Goal: Transaction & Acquisition: Subscribe to service/newsletter

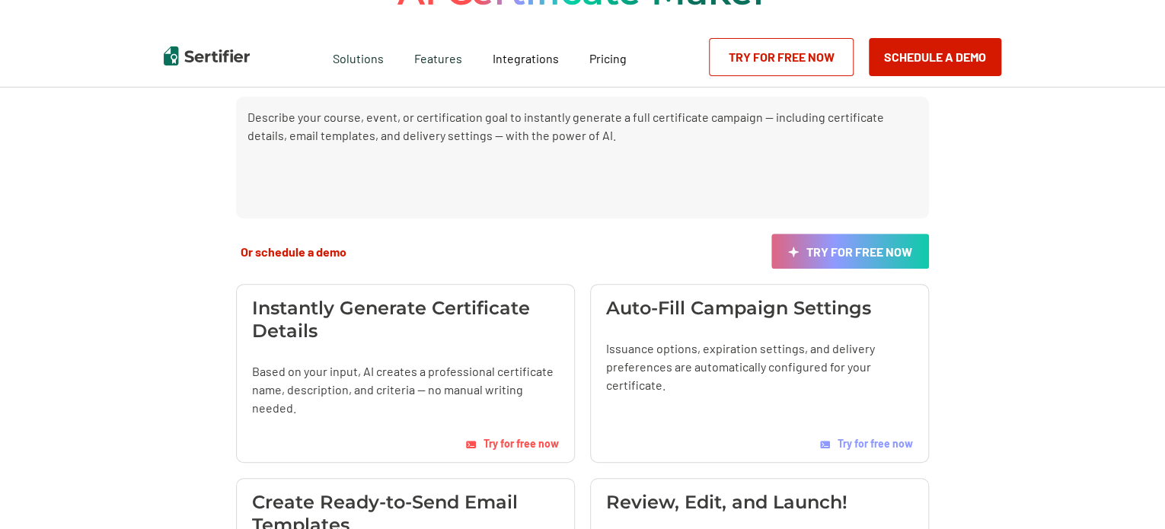
scroll to position [152, 0]
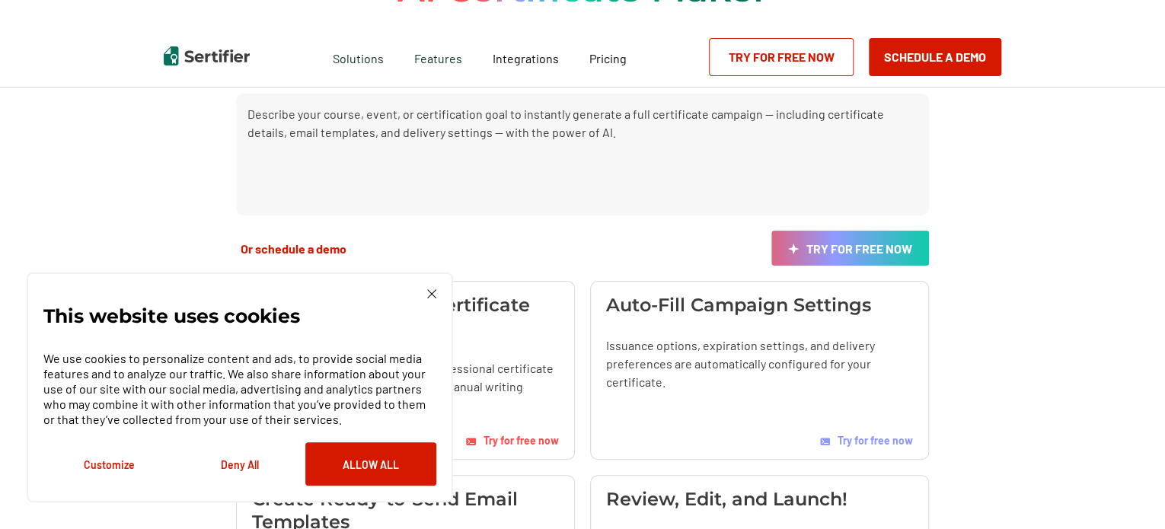
click at [430, 292] on img at bounding box center [431, 293] width 9 height 9
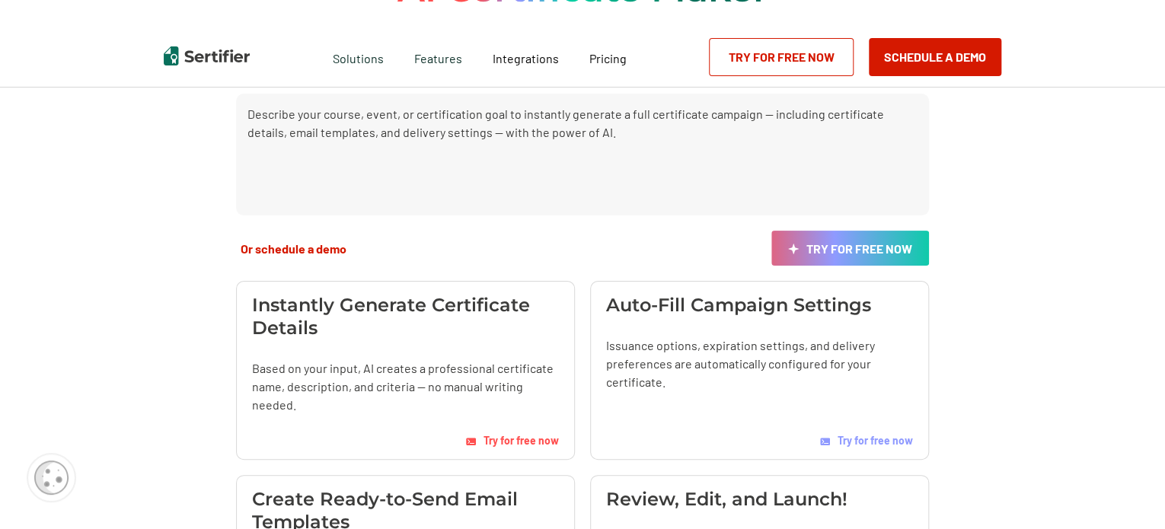
click at [547, 438] on span "Try for free now" at bounding box center [520, 440] width 75 height 13
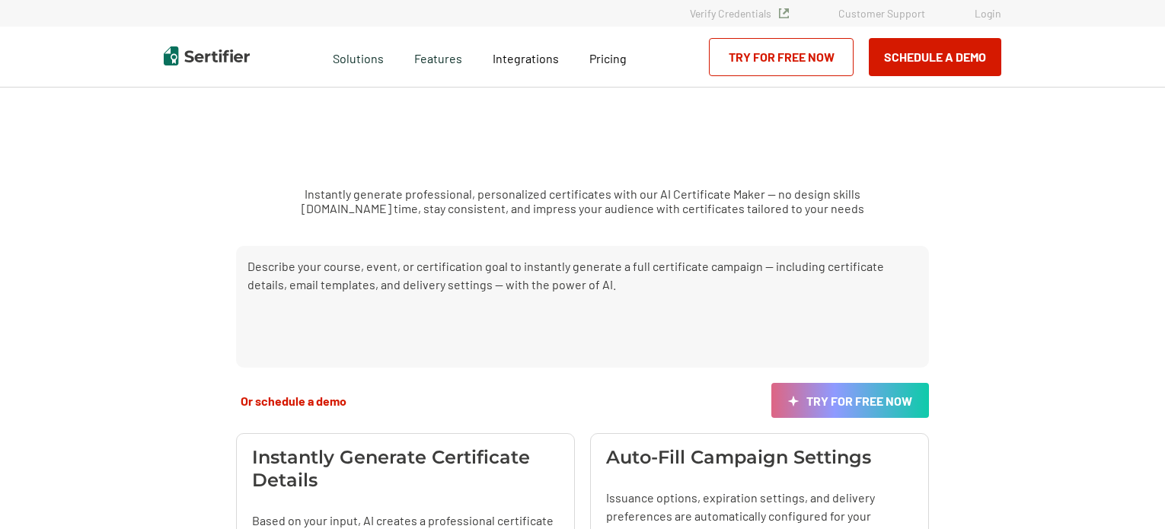
scroll to position [152, 0]
